Goal: Find specific page/section: Find specific page/section

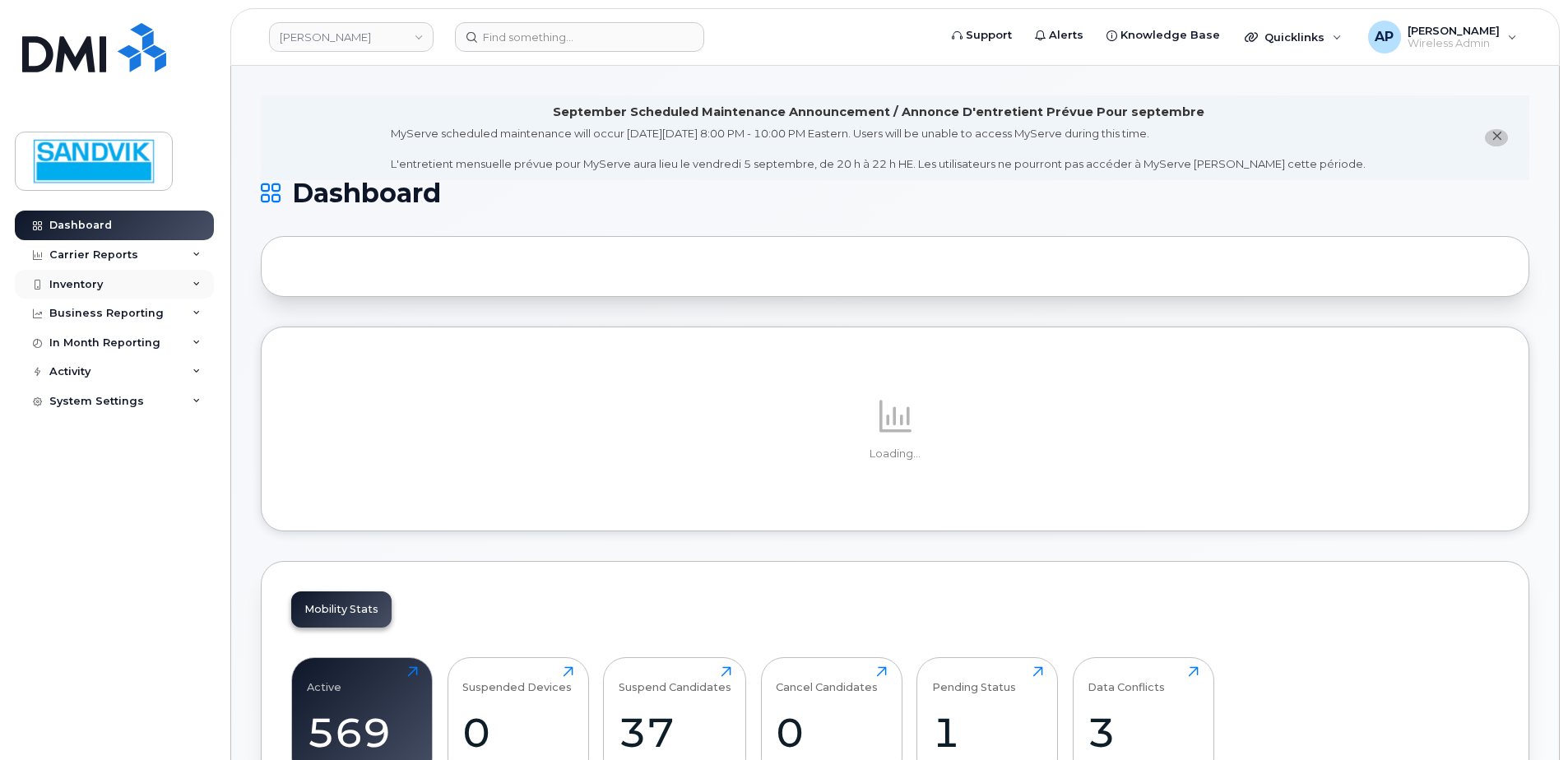
click at [109, 283] on div "Inventory" at bounding box center [114, 284] width 199 height 30
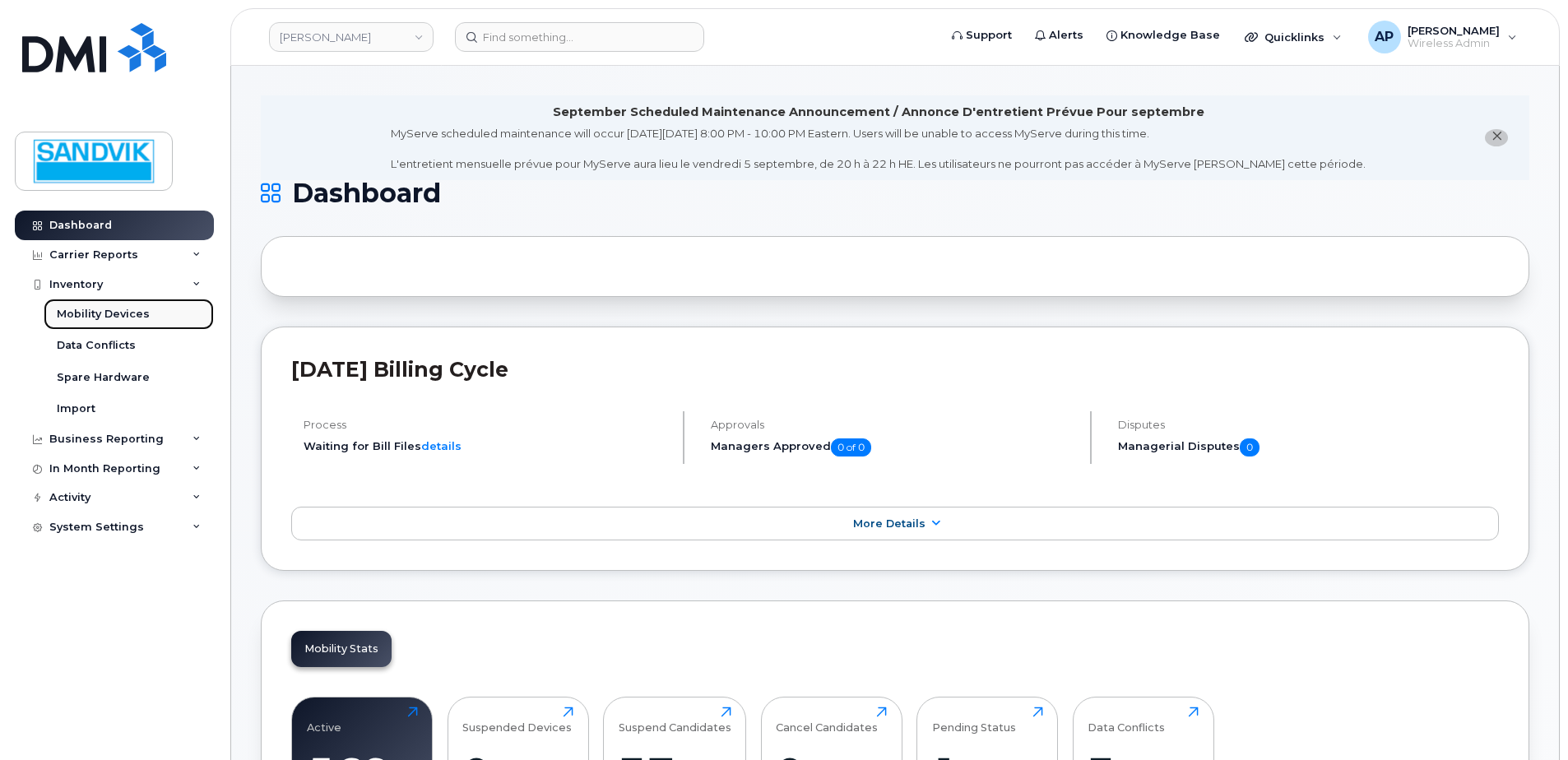
click at [109, 317] on div "Mobility Devices" at bounding box center [103, 314] width 93 height 15
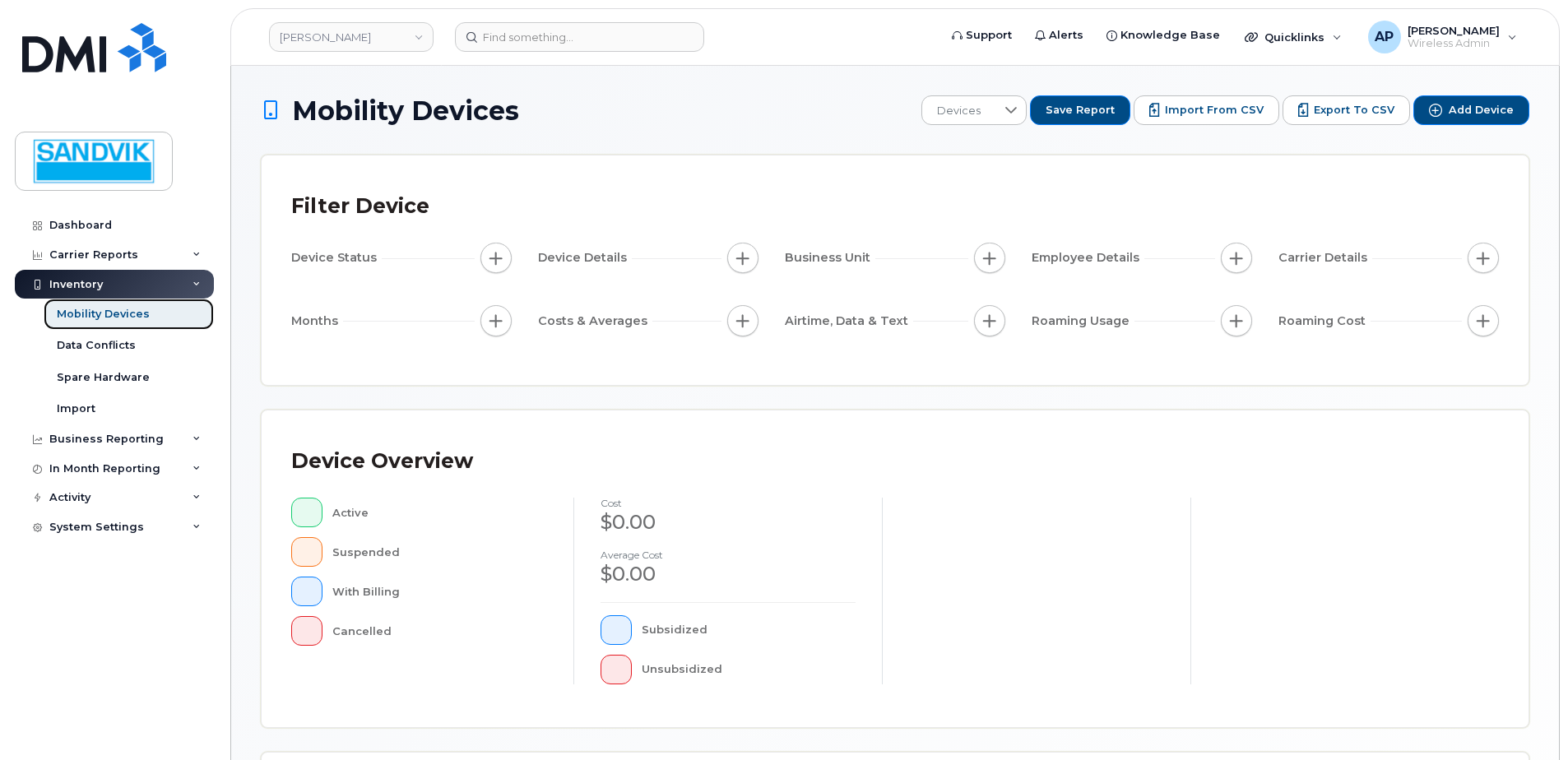
scroll to position [371, 0]
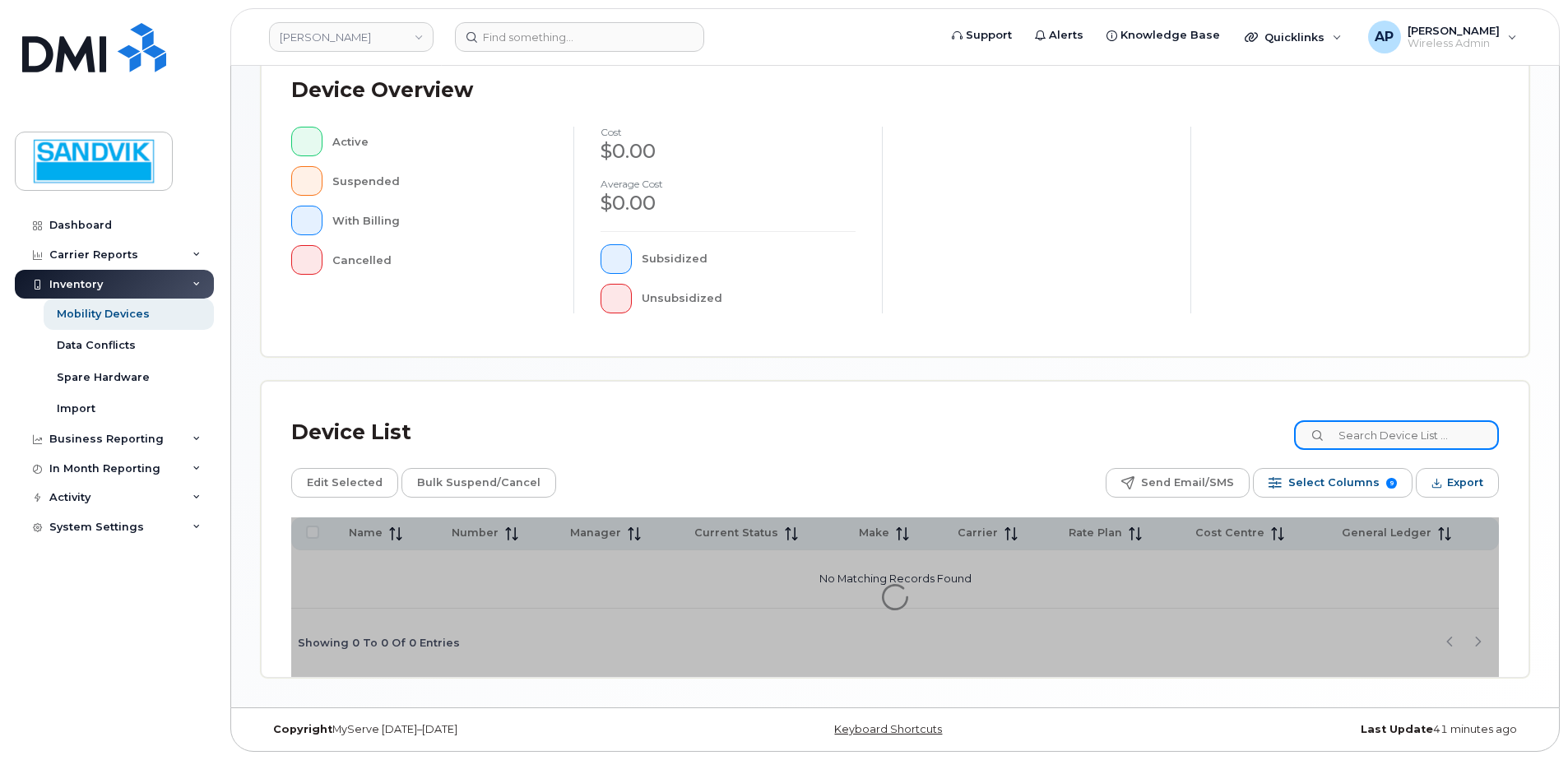
click at [1372, 437] on input at bounding box center [1397, 436] width 205 height 30
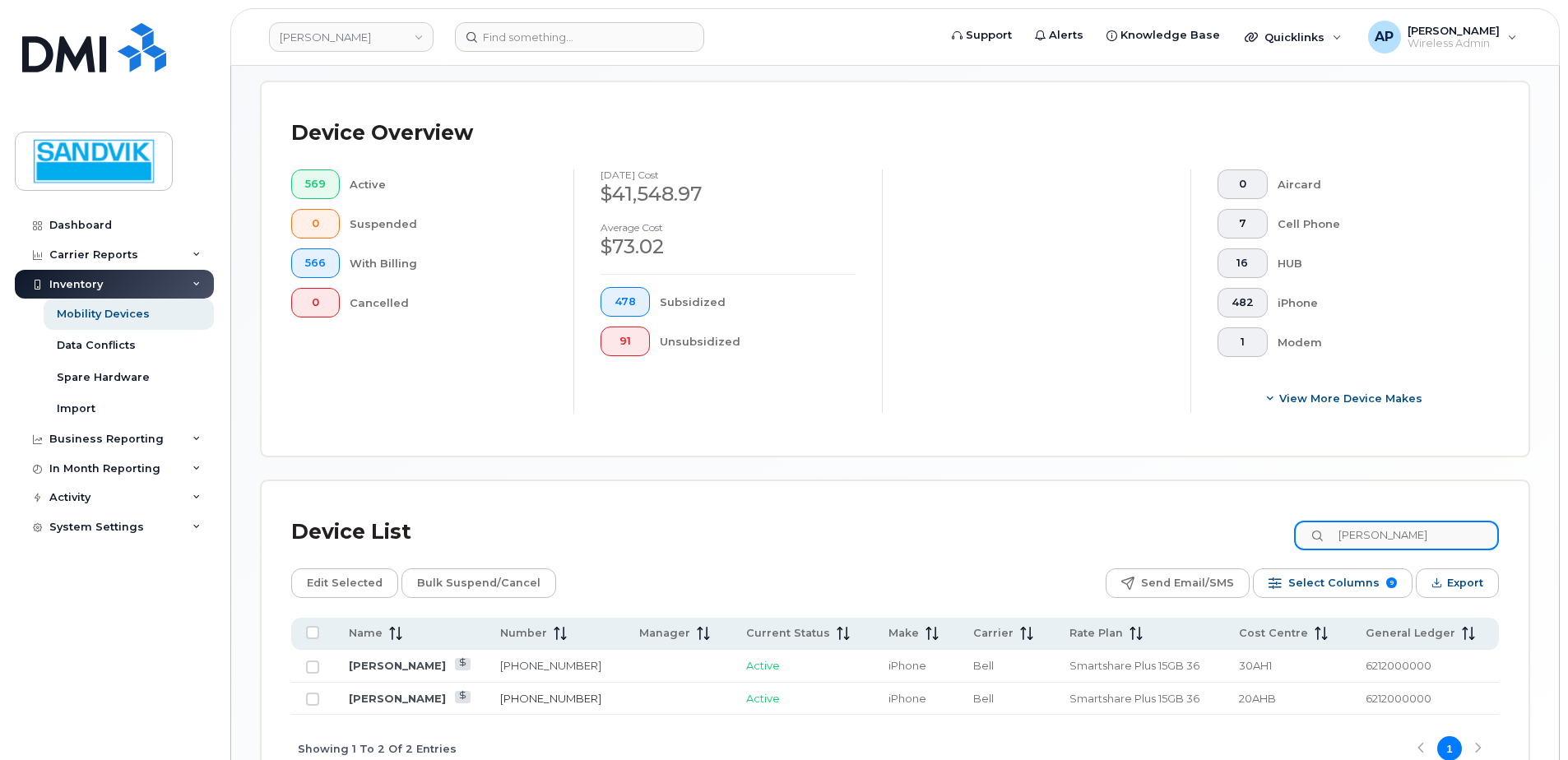
type input "johnny"
click at [551, 698] on link "807-358-7713" at bounding box center [550, 698] width 101 height 13
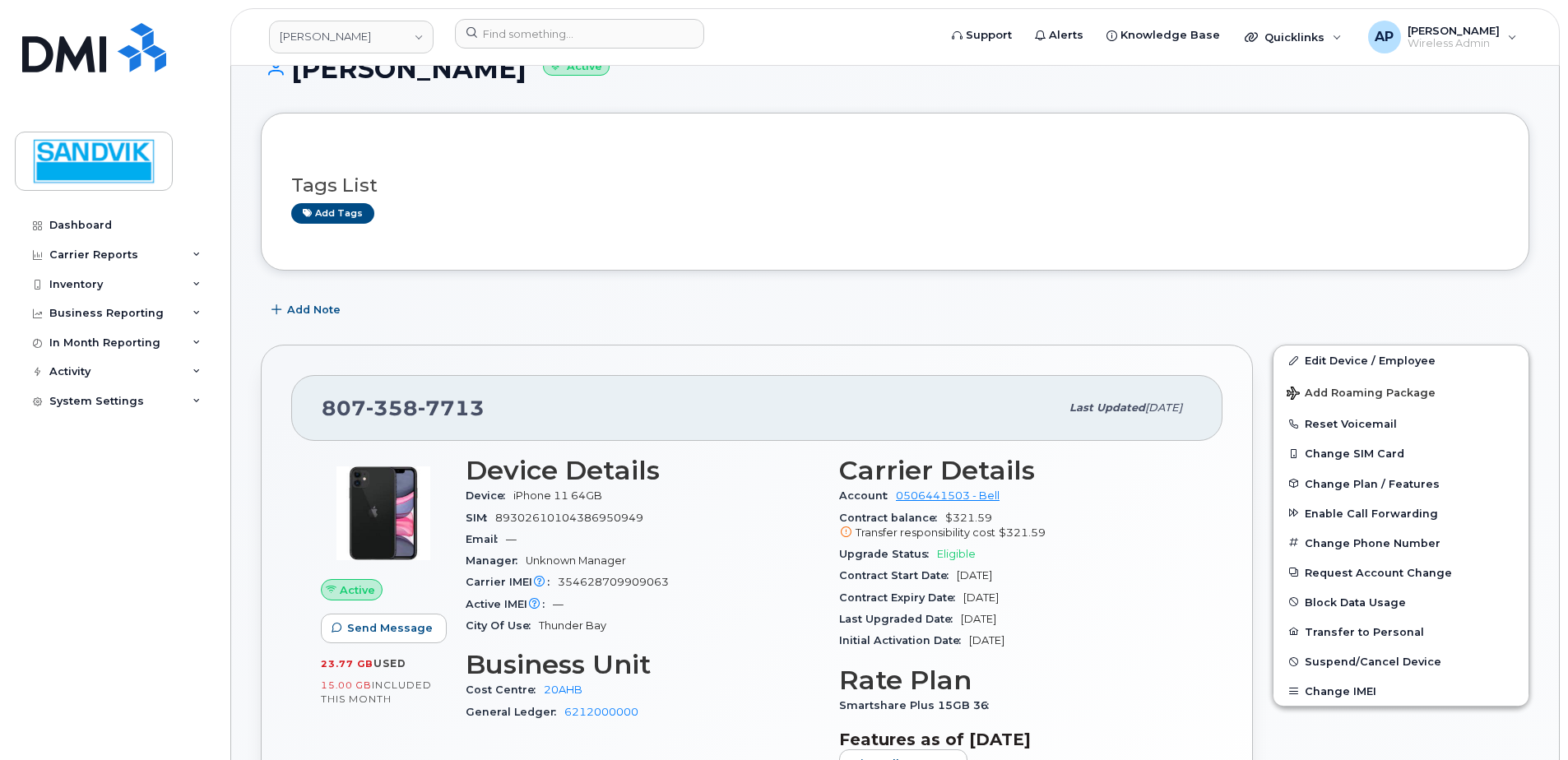
scroll to position [164, 0]
